Goal: Task Accomplishment & Management: Manage account settings

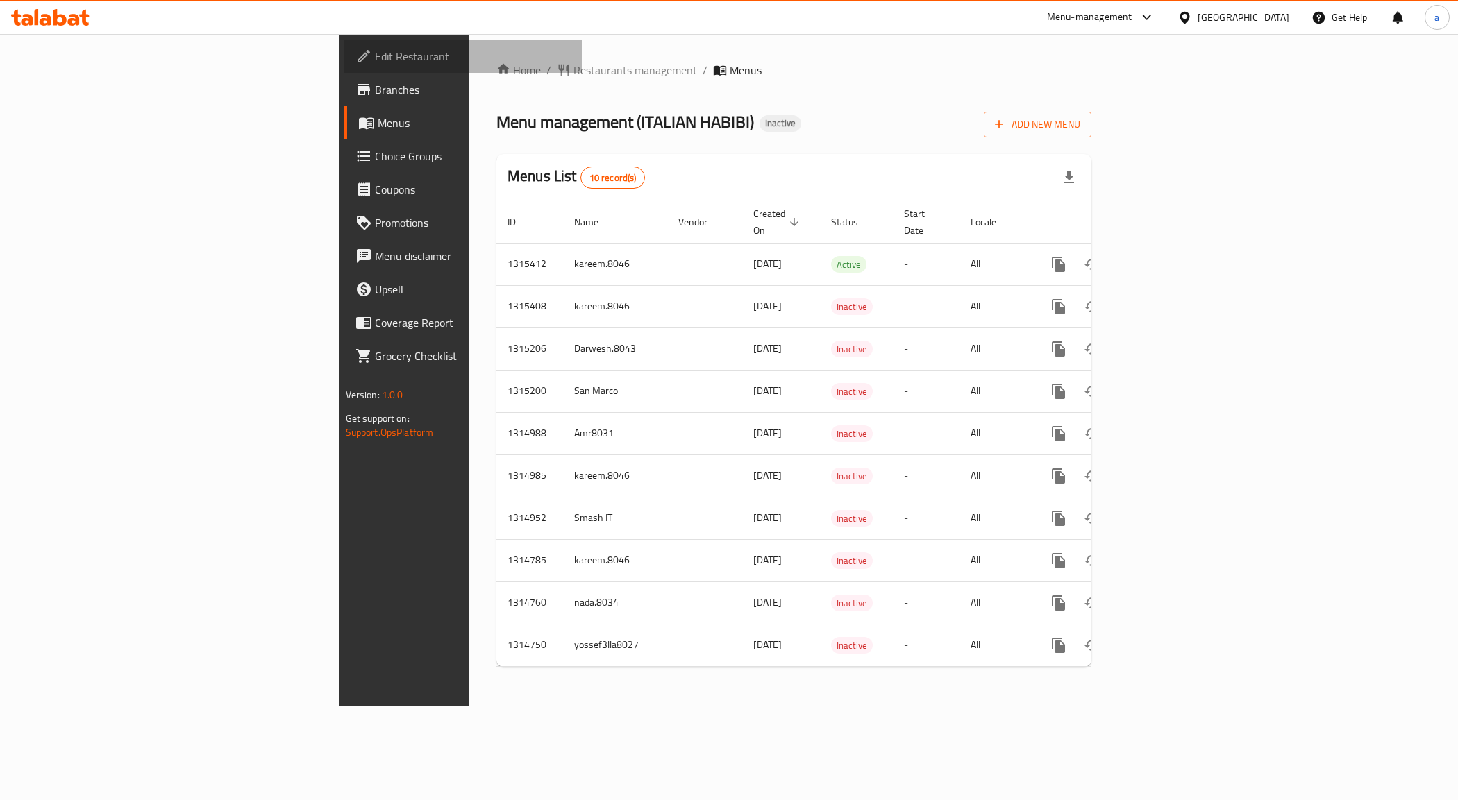
click at [344, 45] on link "Edit Restaurant" at bounding box center [463, 56] width 238 height 33
click at [344, 67] on link "Edit Restaurant" at bounding box center [463, 56] width 238 height 33
